Goal: Check status: Check status

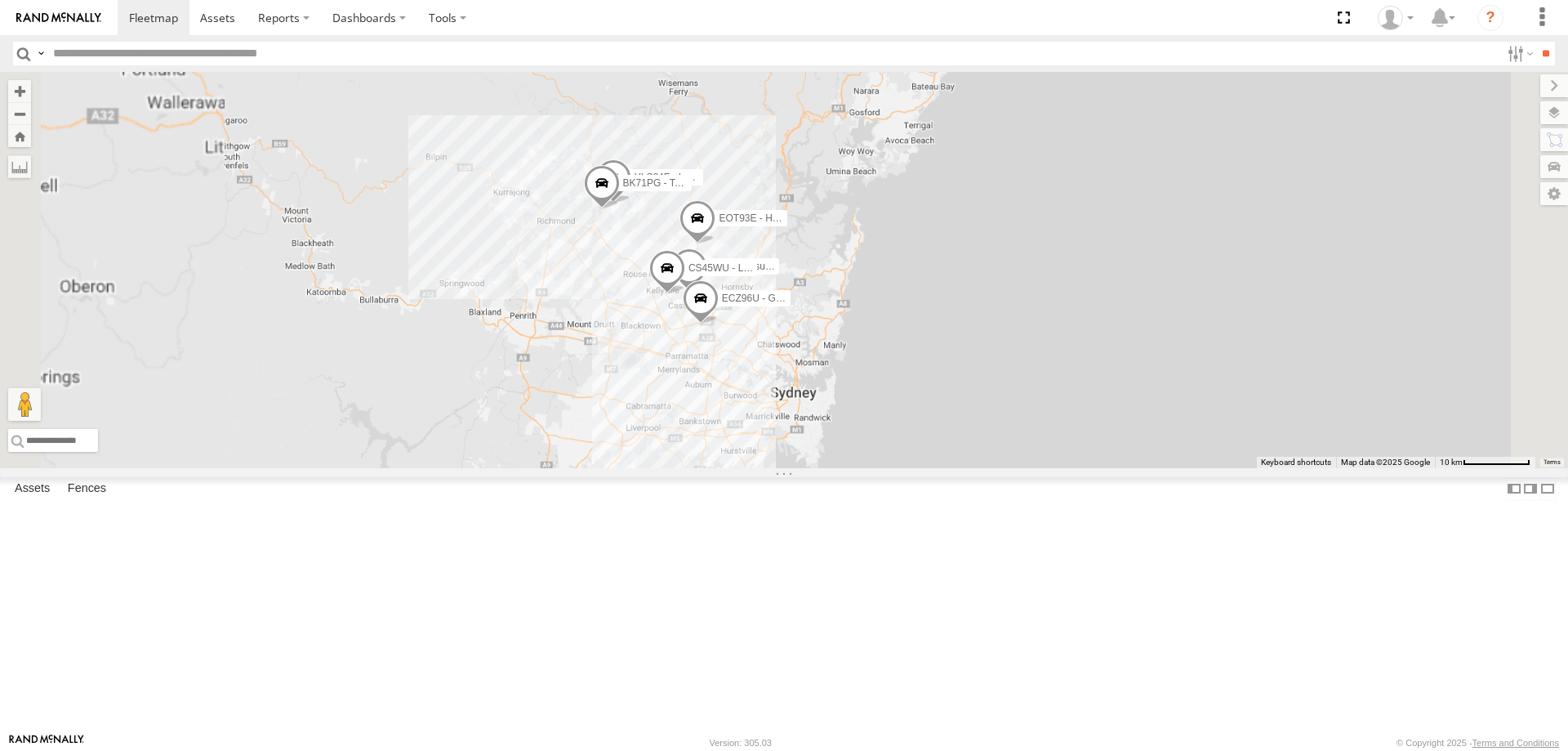
select select "**********"
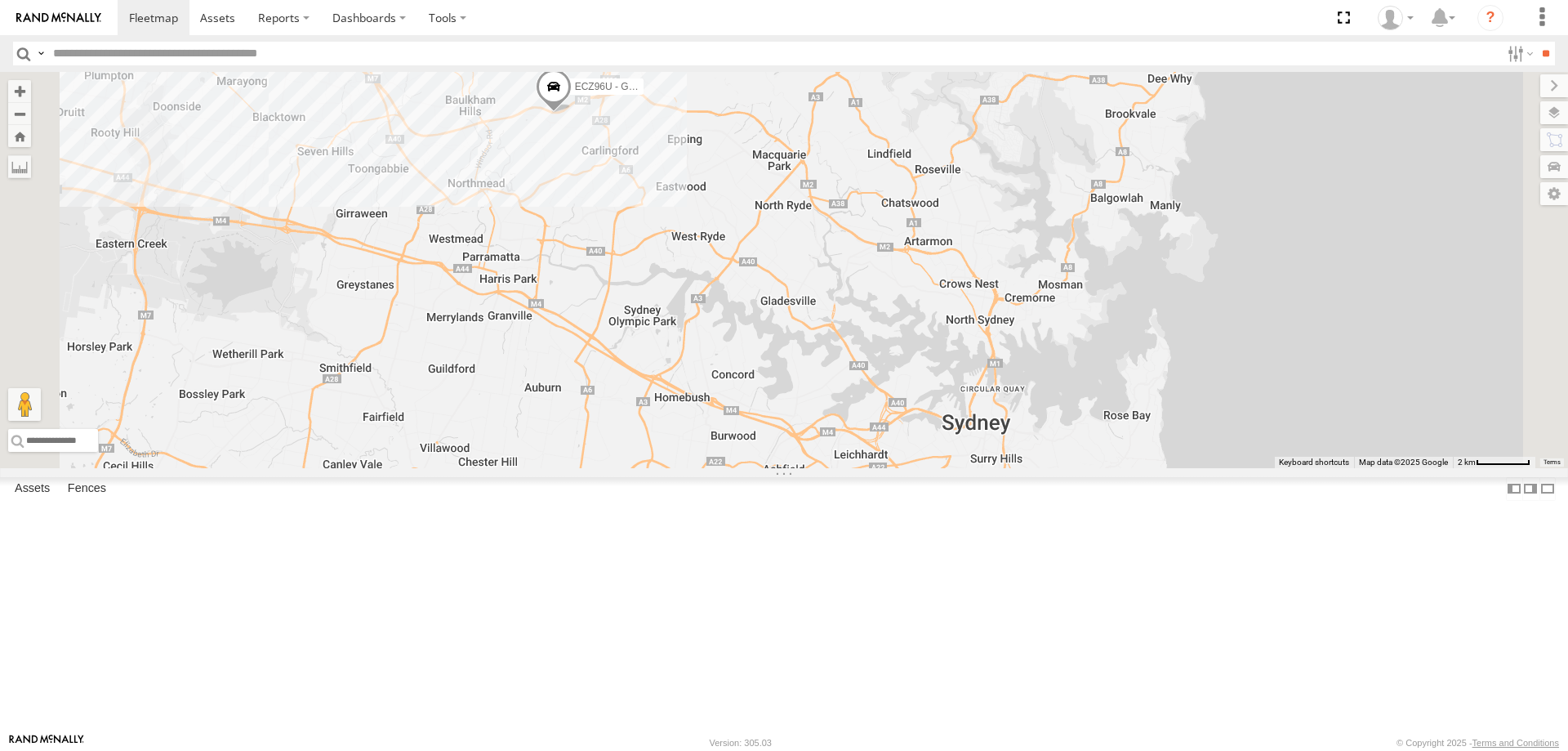
click at [572, 113] on span at bounding box center [553, 90] width 36 height 44
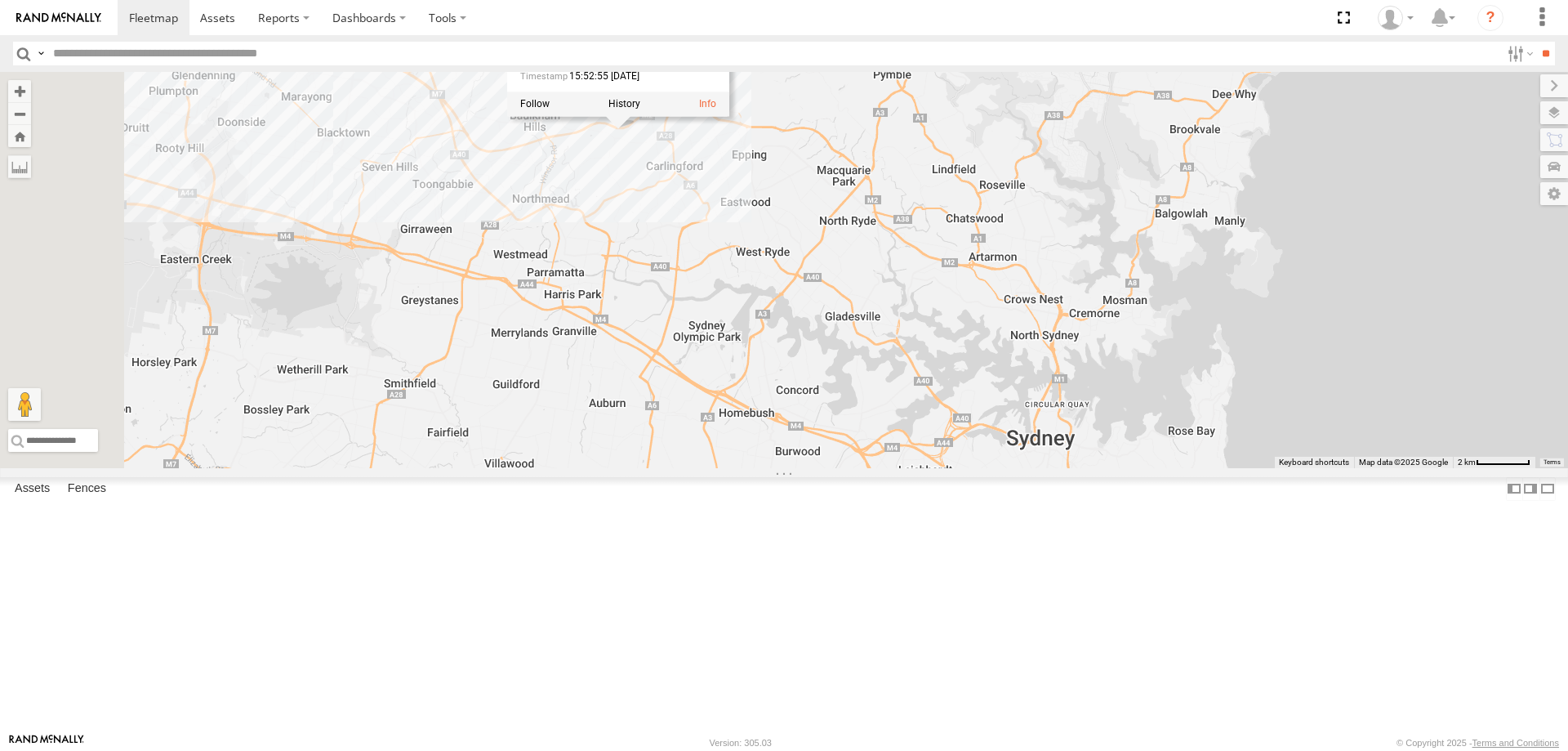
drag, startPoint x: 654, startPoint y: 339, endPoint x: 891, endPoint y: 394, distance: 243.3
click at [891, 394] on div "ECZ96U - Great Wall CS45WU - LDV EOT93E - HiAce YLI01U - Isuzu DMAX YLI19N - Is…" at bounding box center [784, 270] width 1568 height 396
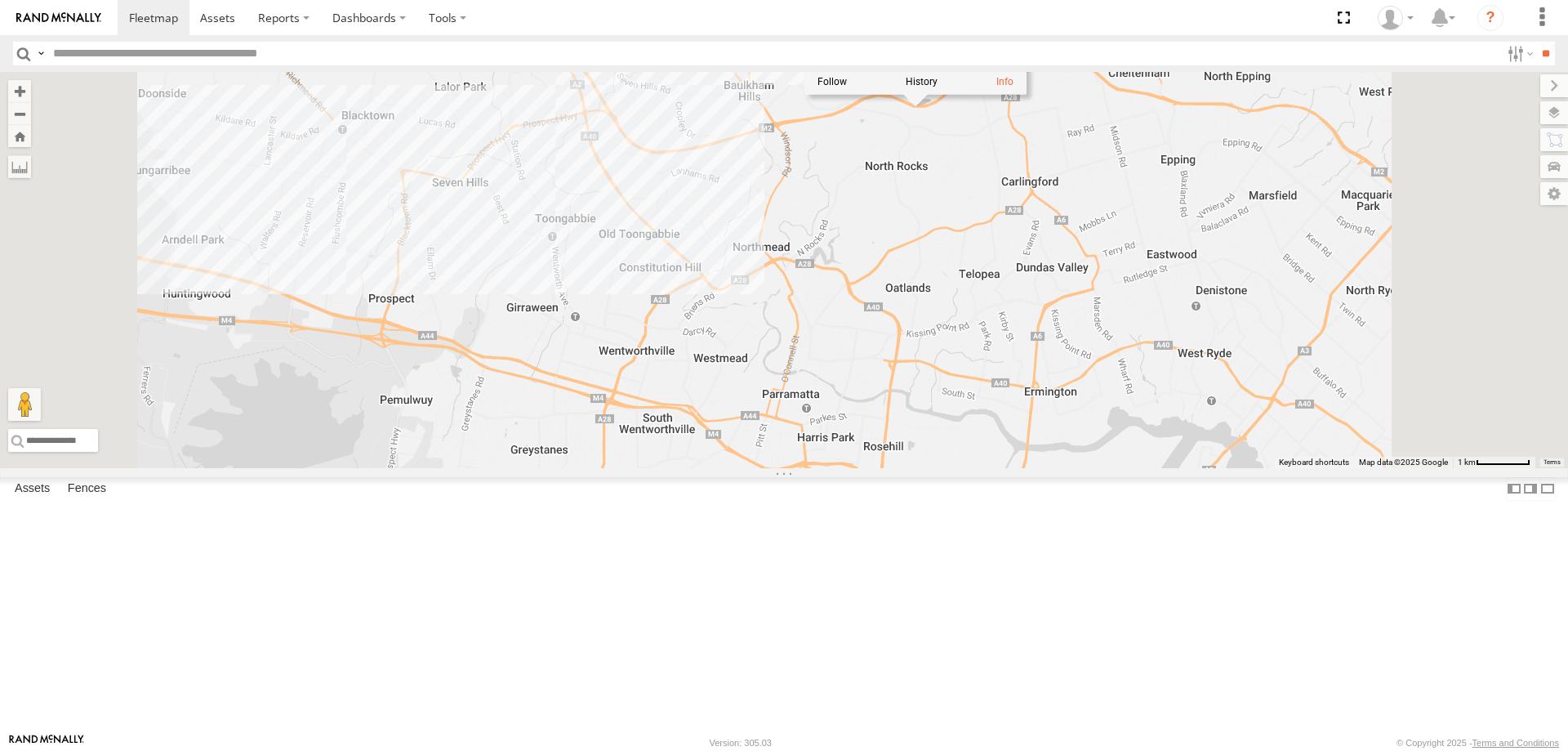
drag, startPoint x: 868, startPoint y: 303, endPoint x: 865, endPoint y: 339, distance: 36.1
click at [866, 339] on div "ECZ96U - Great Wall CS45WU - LDV EOT93E - HiAce YLI01U - Isuzu DMAX YLI19N - Is…" at bounding box center [784, 270] width 1568 height 396
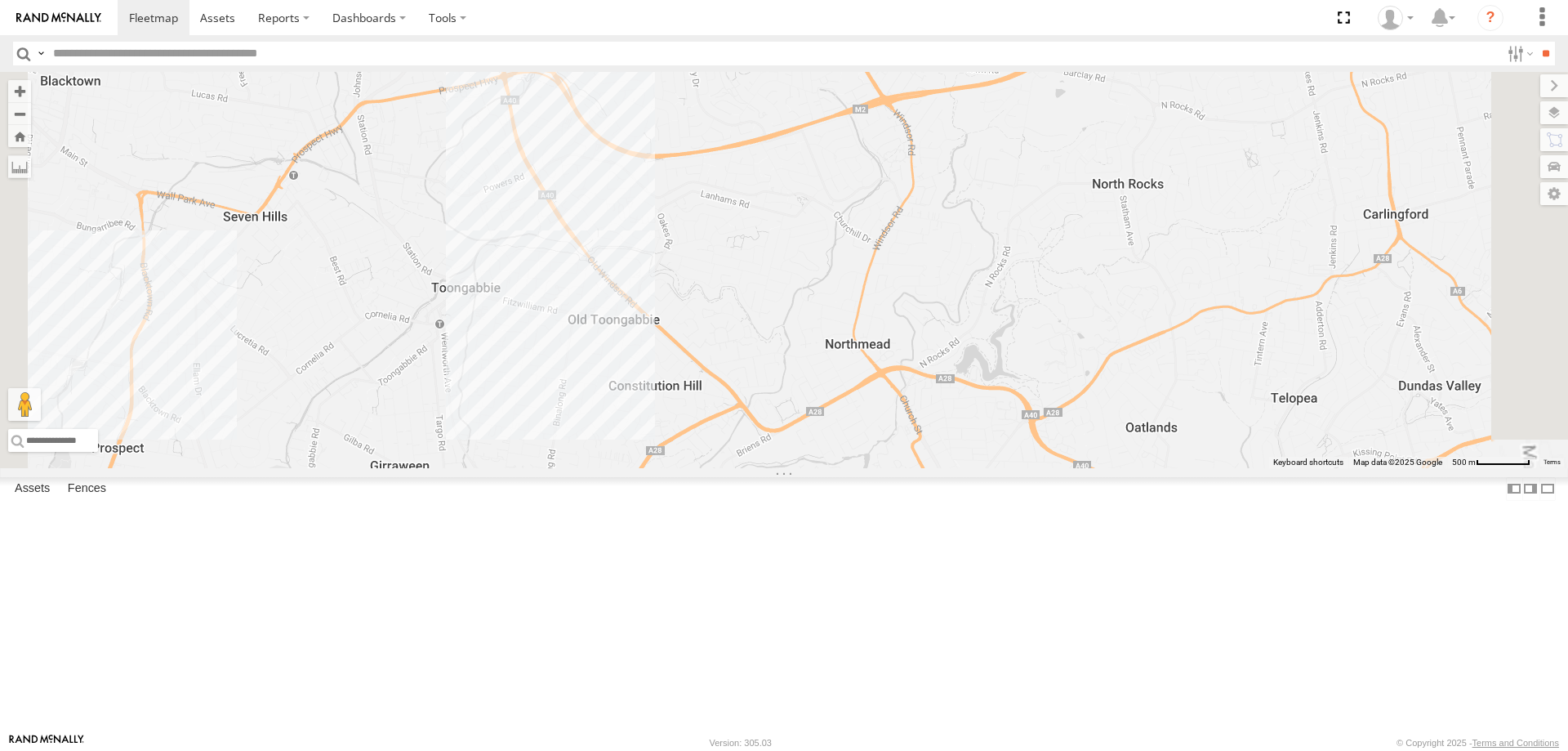
click at [864, 339] on div "ECZ96U - Great Wall CS45WU - LDV EOT93E - HiAce YLI01U - Isuzu DMAX YLI19N - Is…" at bounding box center [784, 270] width 1568 height 396
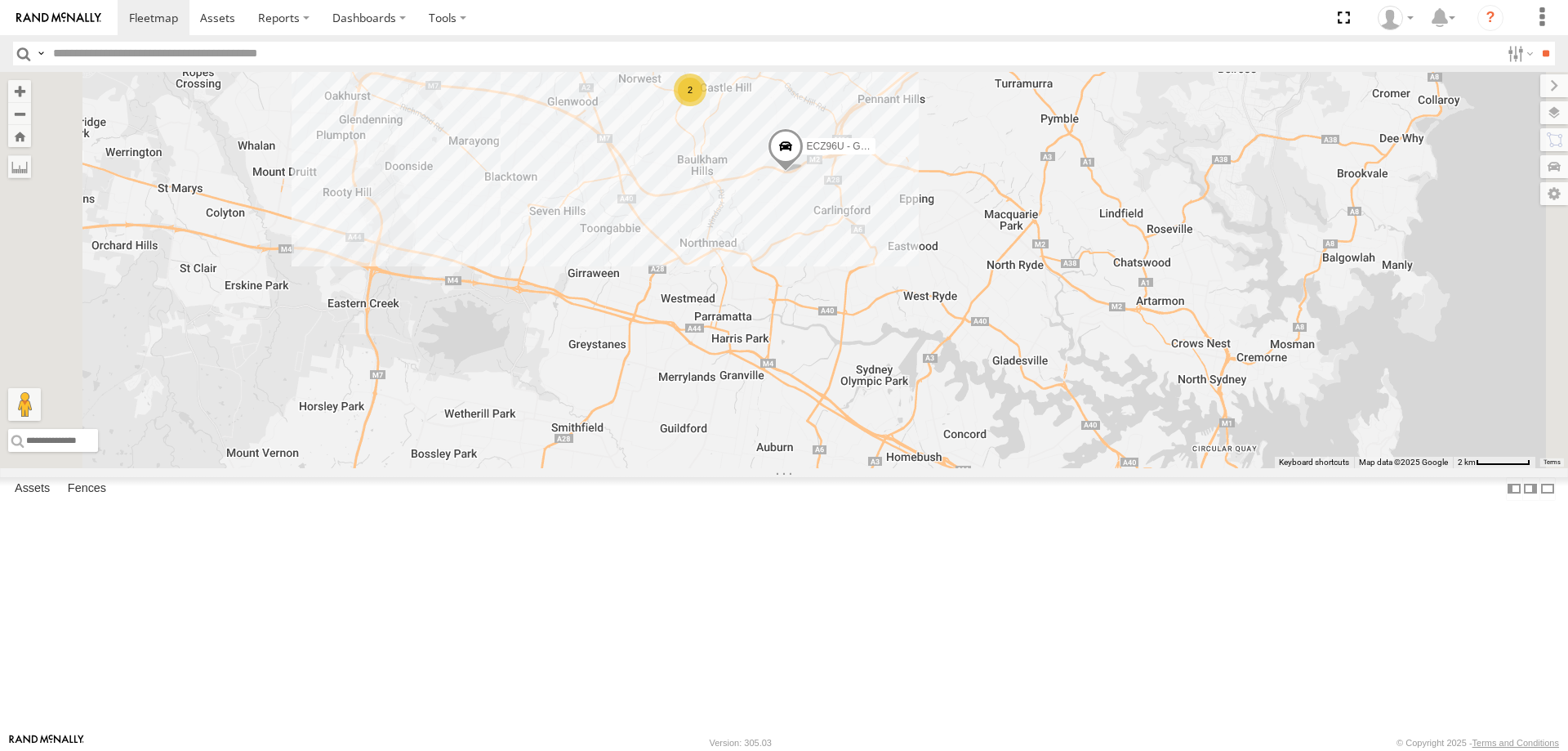
click at [987, 416] on div "ECZ96U - Great Wall CS45WU - LDV EOT93E - HiAce YLI01U - Isuzu DMAX YLI19N - Is…" at bounding box center [784, 270] width 1568 height 396
click at [804, 172] on span at bounding box center [785, 151] width 36 height 44
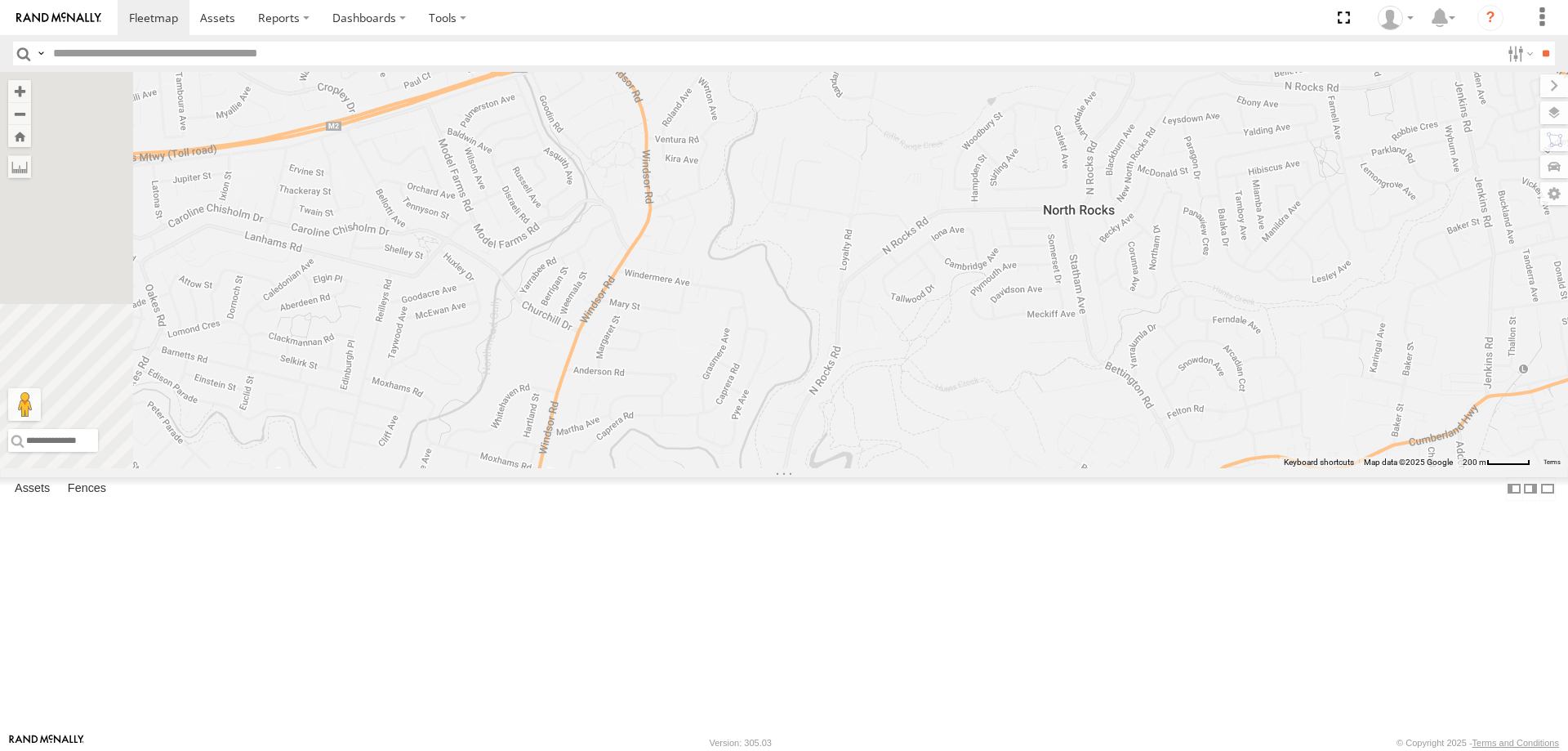
drag, startPoint x: 956, startPoint y: 254, endPoint x: 997, endPoint y: 397, distance: 148.8
click at [996, 404] on div "ECZ96U - Great Wall CS45WU - LDV EOT93E - HiAce YLI01U - Isuzu DMAX YLI19N - Is…" at bounding box center [784, 270] width 1568 height 396
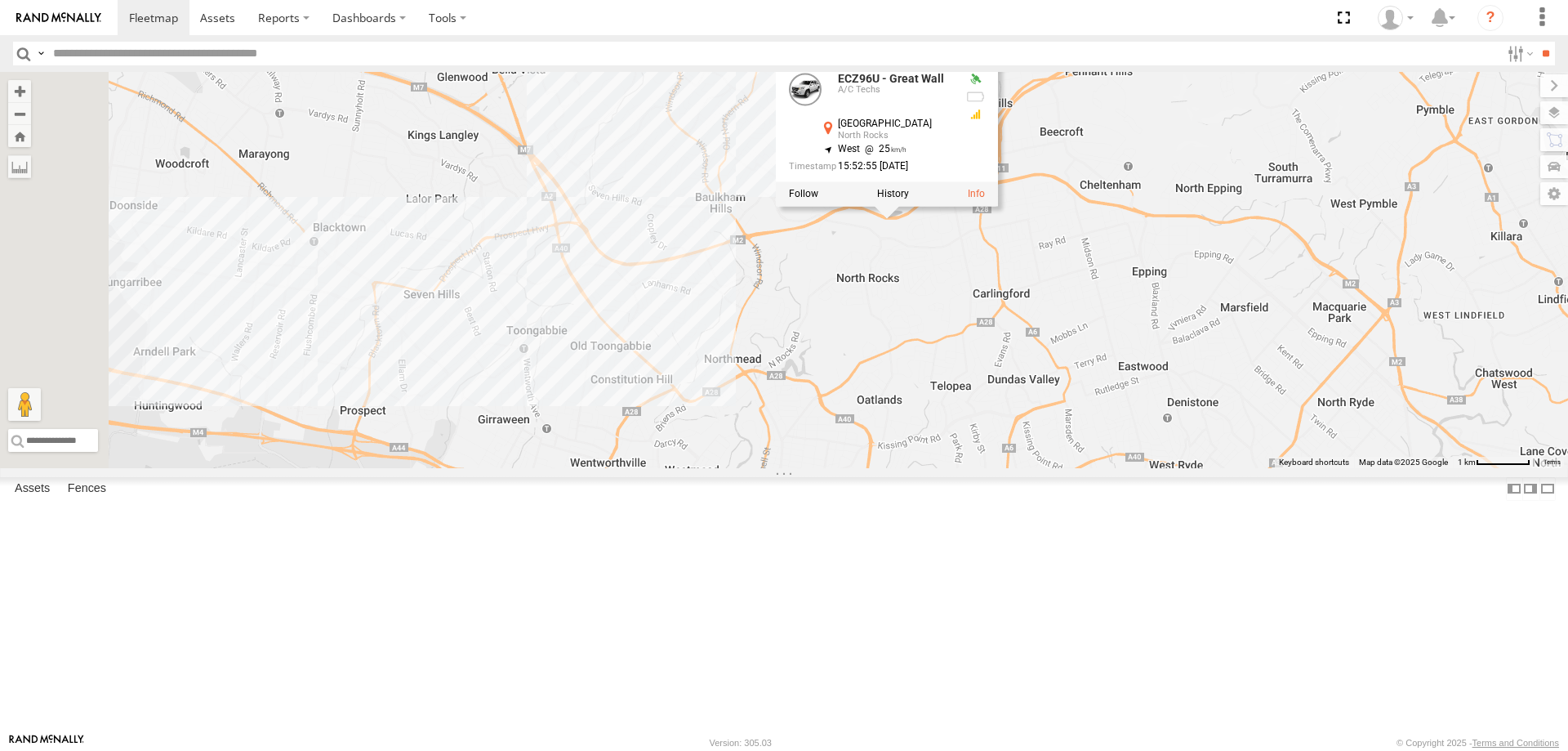
click at [996, 393] on div "ECZ96U - Great Wall CS45WU - LDV EOT93E - HiAce YLI01U - Isuzu DMAX YLI19N - Is…" at bounding box center [784, 270] width 1568 height 396
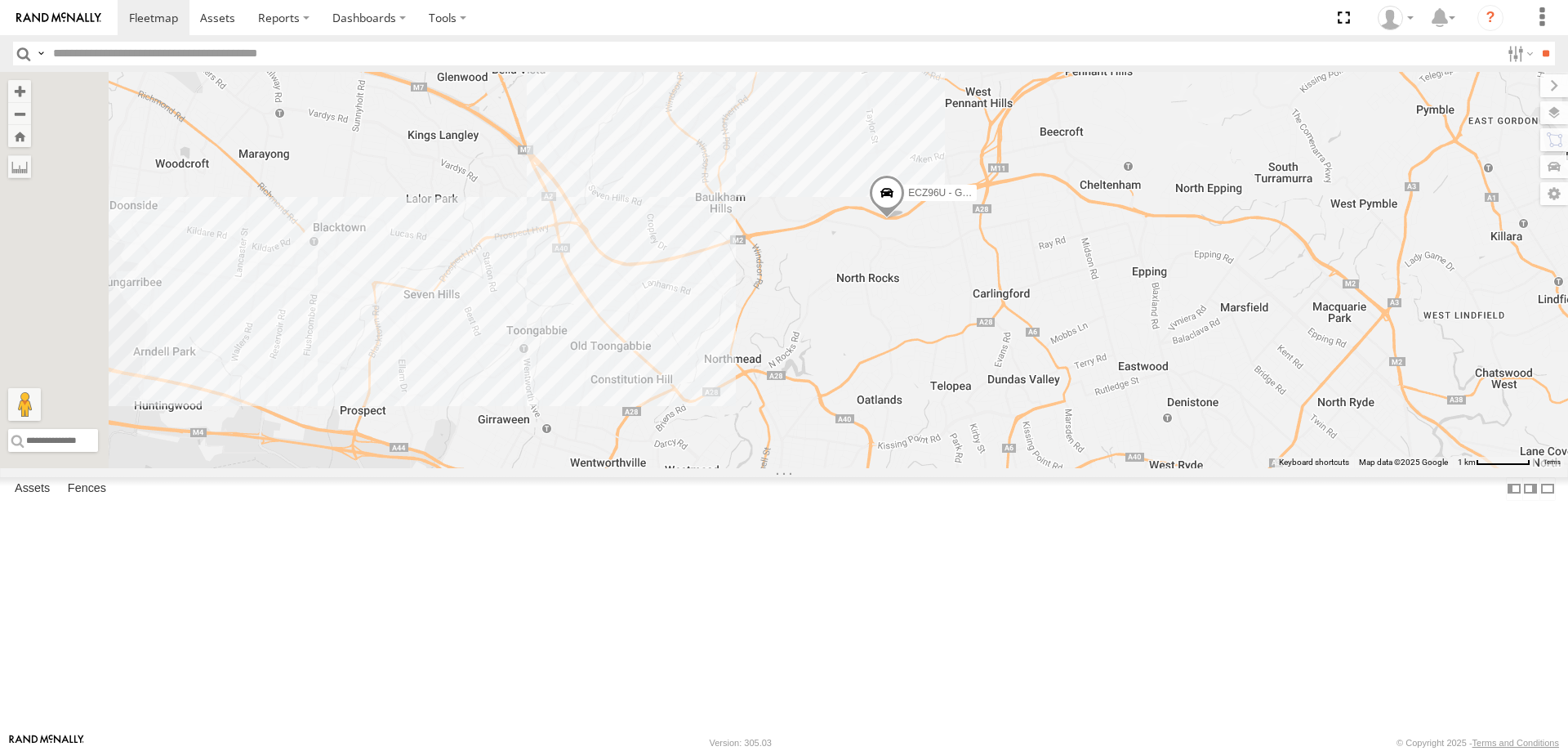
click at [905, 218] on span at bounding box center [887, 196] width 36 height 44
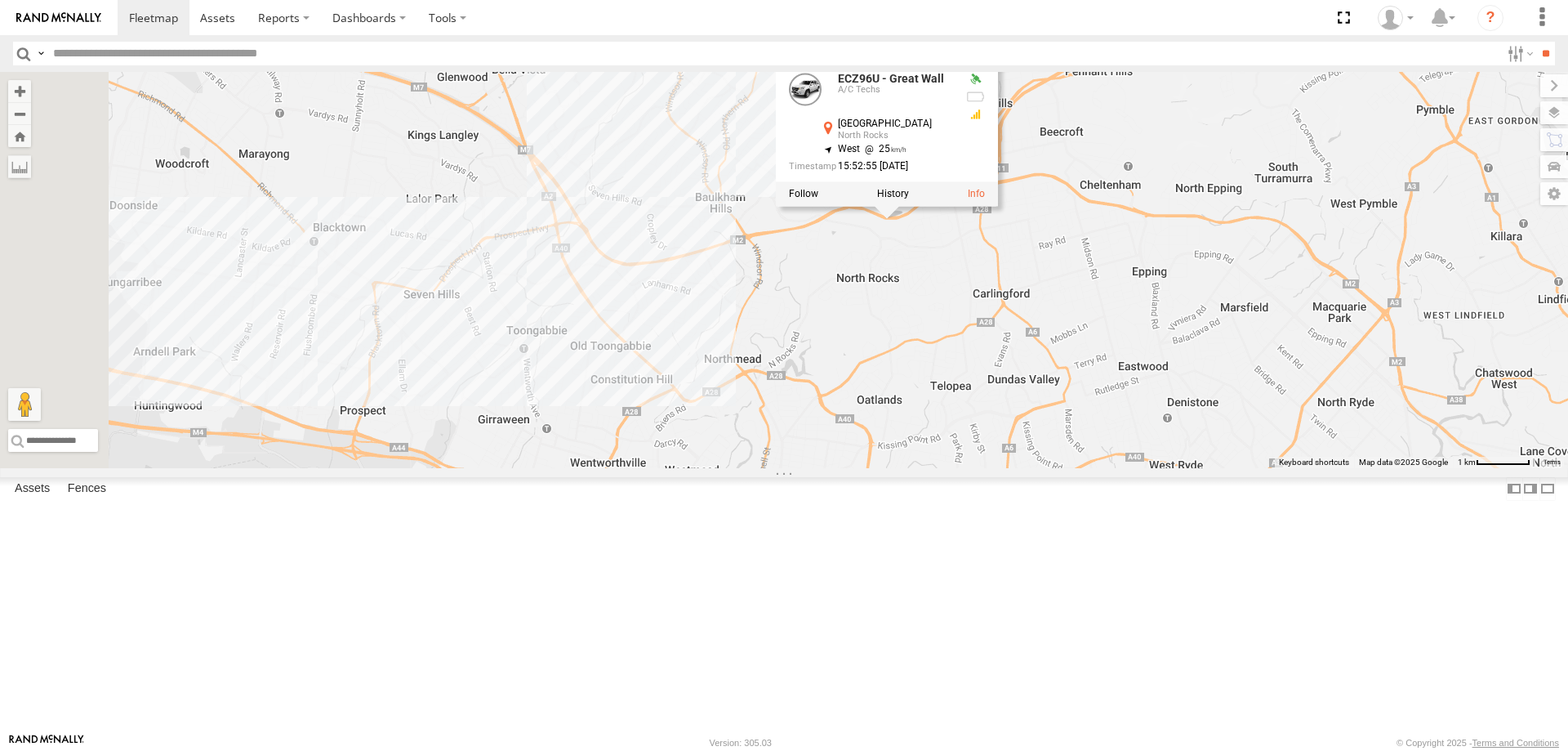
click at [1059, 468] on div "ECZ96U - Great Wall CS45WU - LDV EOT93E - HiAce YLI01U - Isuzu DMAX YLI19N - Is…" at bounding box center [784, 270] width 1568 height 396
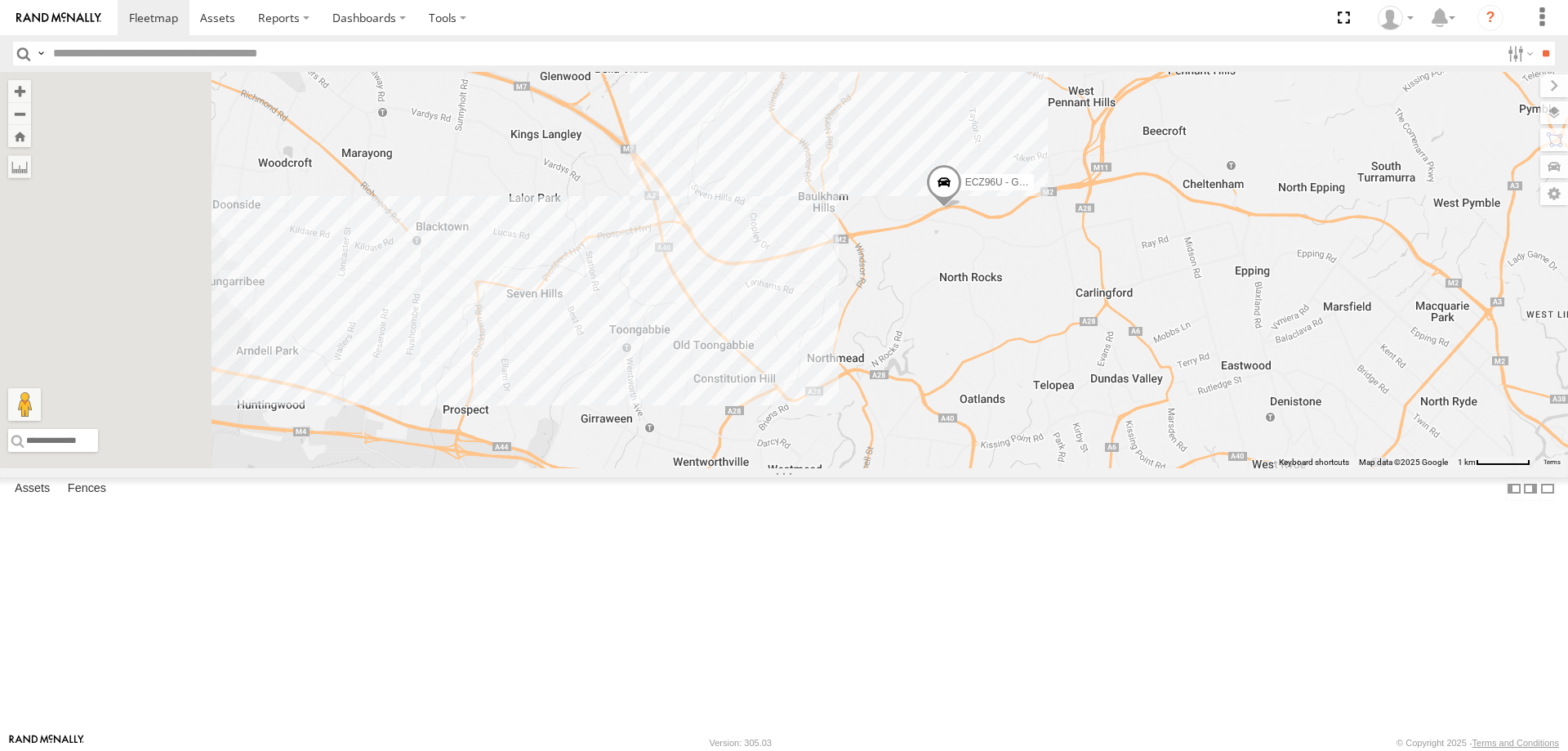
drag, startPoint x: 885, startPoint y: 367, endPoint x: 987, endPoint y: 366, distance: 102.0
click at [987, 366] on div "ECZ96U - Great Wall EUX12C - Isuzu DMAX YLI24U - Isuzu D-MAX" at bounding box center [784, 270] width 1568 height 396
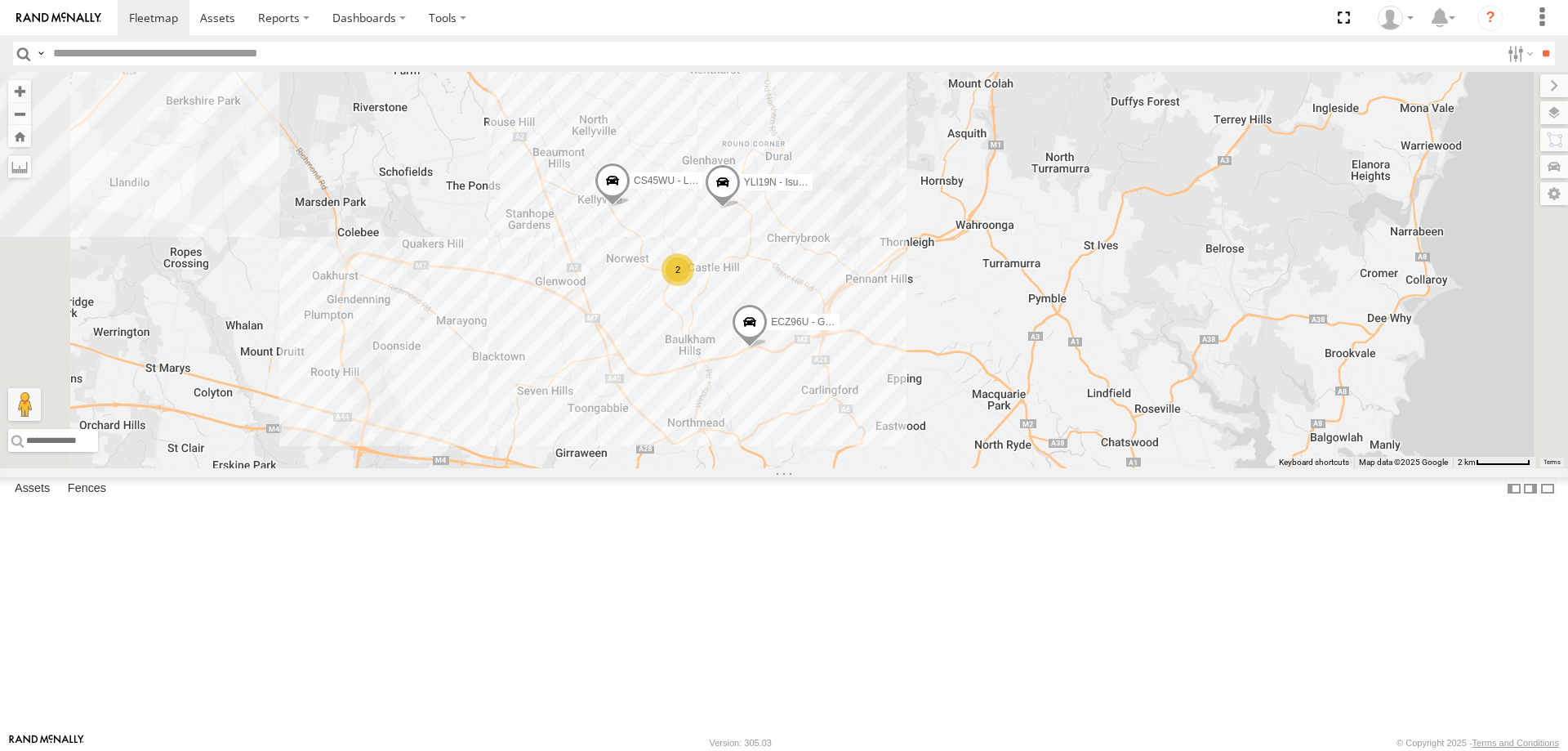
click at [768, 348] on span at bounding box center [749, 325] width 36 height 44
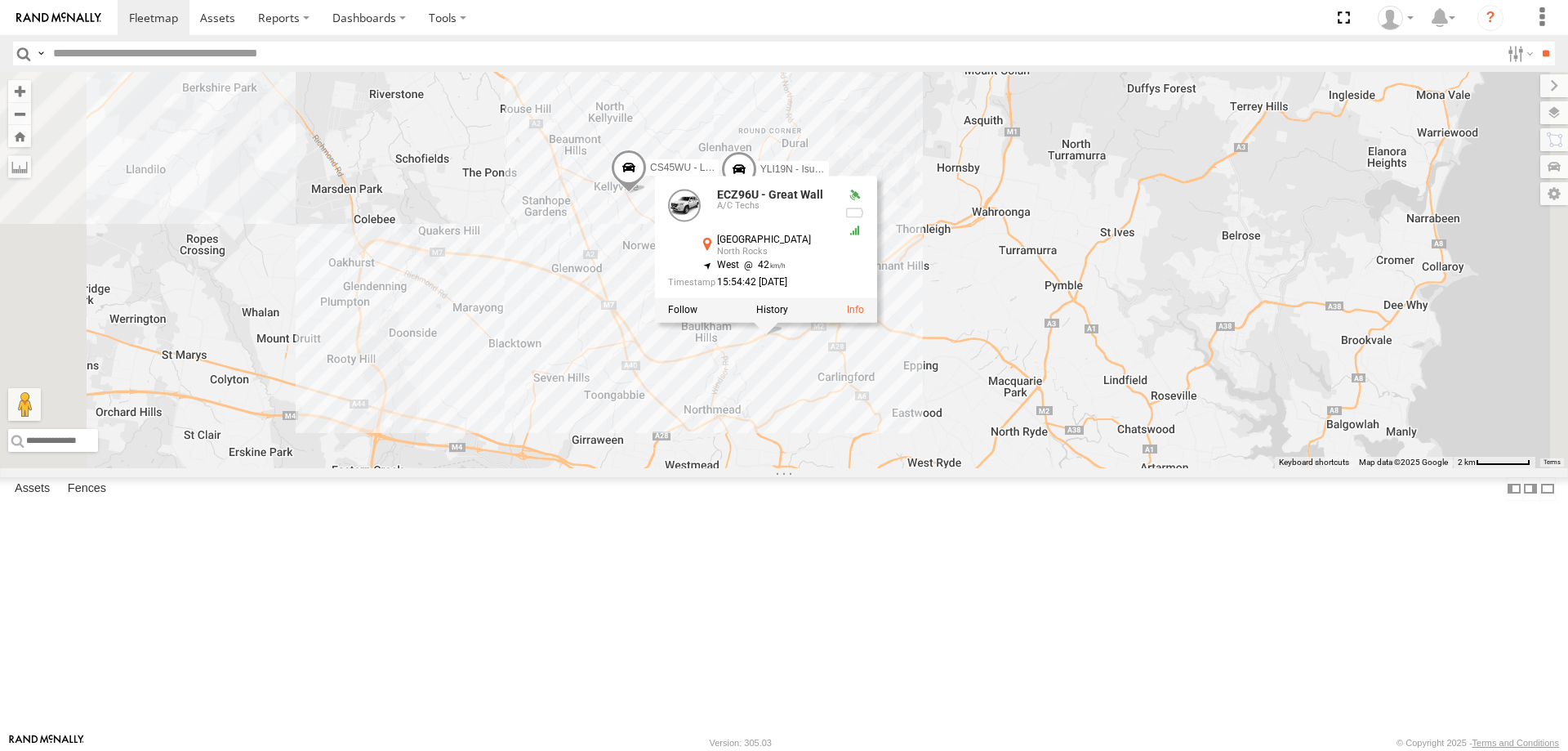
drag, startPoint x: 924, startPoint y: 625, endPoint x: 964, endPoint y: 585, distance: 56.6
click at [964, 468] on div "EOT93E - HiAce YLI01U - Isuzu DMAX ECZ96U - Great Wall CS45WU - LDV YLI19N - Is…" at bounding box center [784, 270] width 1568 height 396
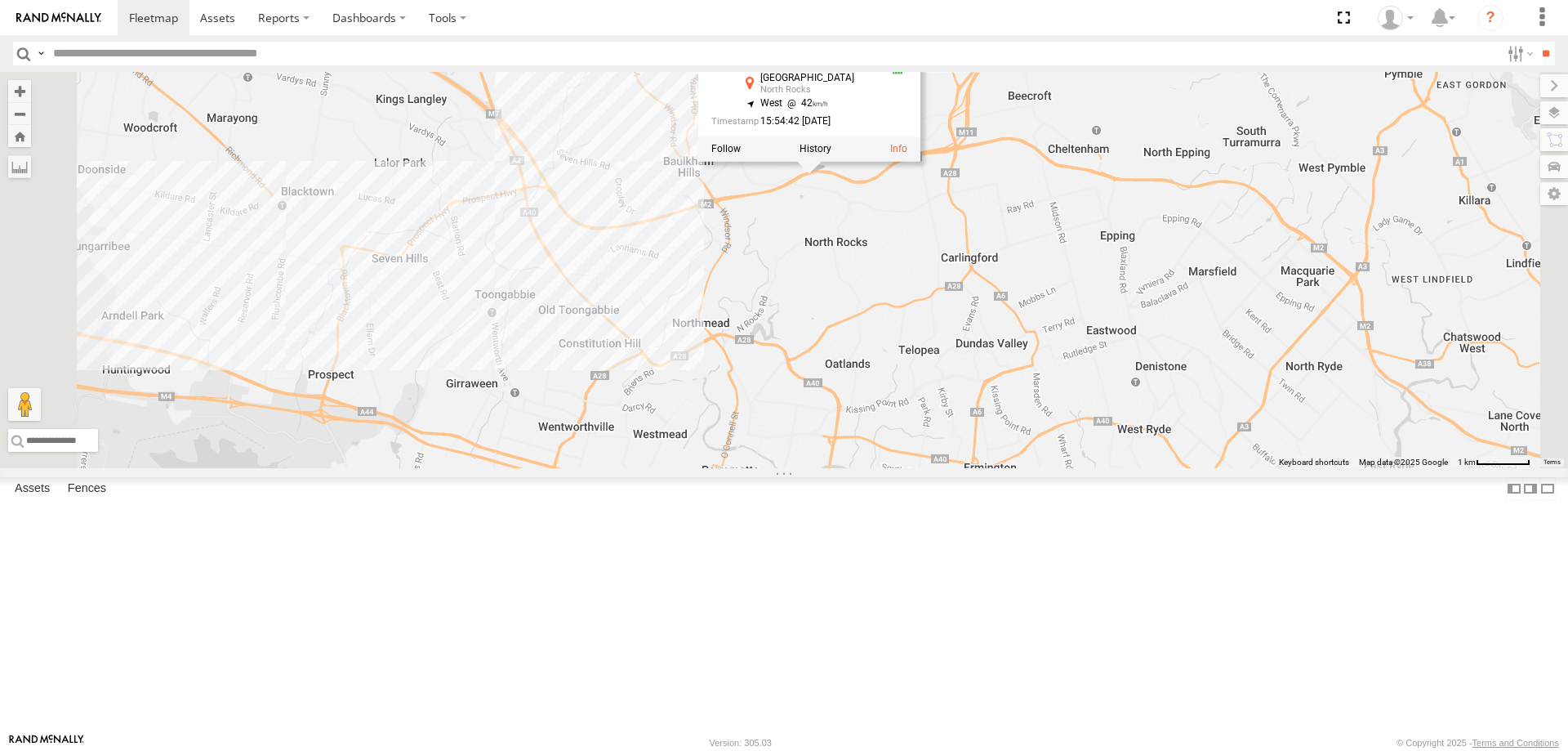
click at [937, 468] on div "EOT93E - HiAce YLI01U - Isuzu DMAX ECZ96U - Great Wall CS45WU - LDV YLI19N - Is…" at bounding box center [784, 270] width 1568 height 396
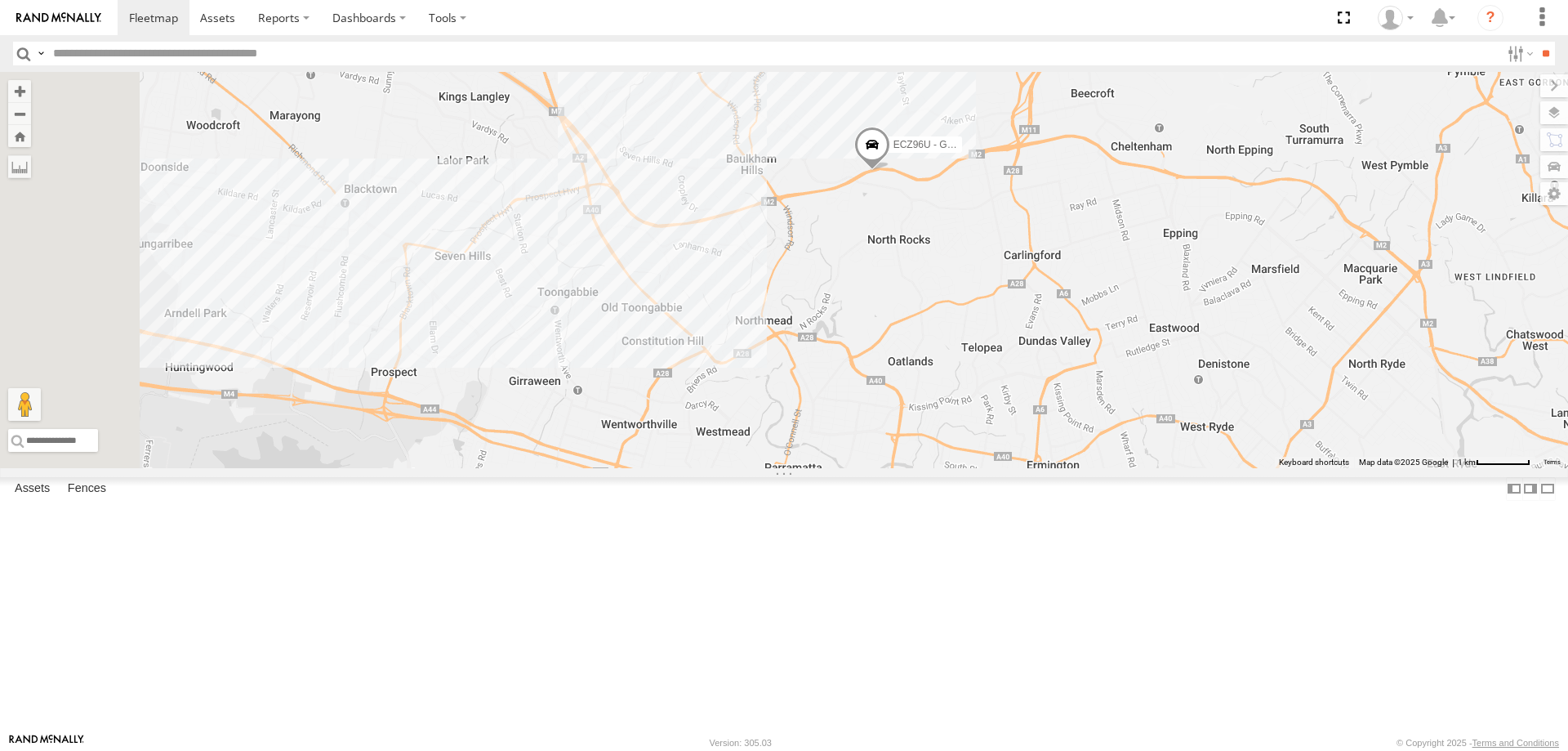
drag, startPoint x: 933, startPoint y: 484, endPoint x: 1003, endPoint y: 479, distance: 70.2
click at [1002, 468] on div "EOT93E - HiAce YLI01U - Isuzu DMAX ECZ96U - Great Wall CS45WU - LDV YLI19N - Is…" at bounding box center [784, 270] width 1568 height 396
click at [998, 468] on div "EOT93E - HiAce YLI01U - Isuzu DMAX ECZ96U - Great Wall CS45WU - LDV YLI19N - Is…" at bounding box center [784, 270] width 1568 height 396
